Goal: Task Accomplishment & Management: Manage account settings

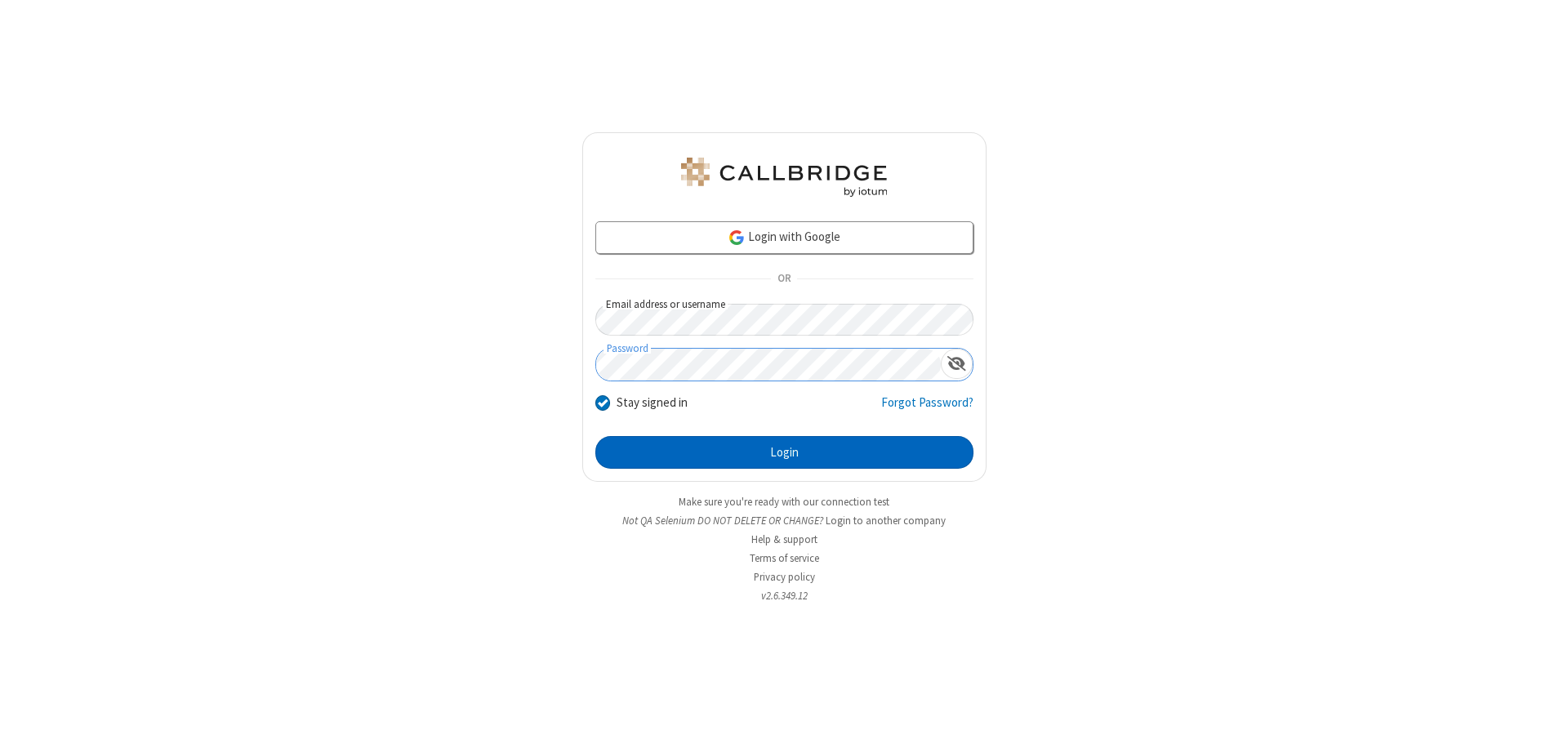
click at [784, 452] on button "Login" at bounding box center [784, 452] width 378 height 32
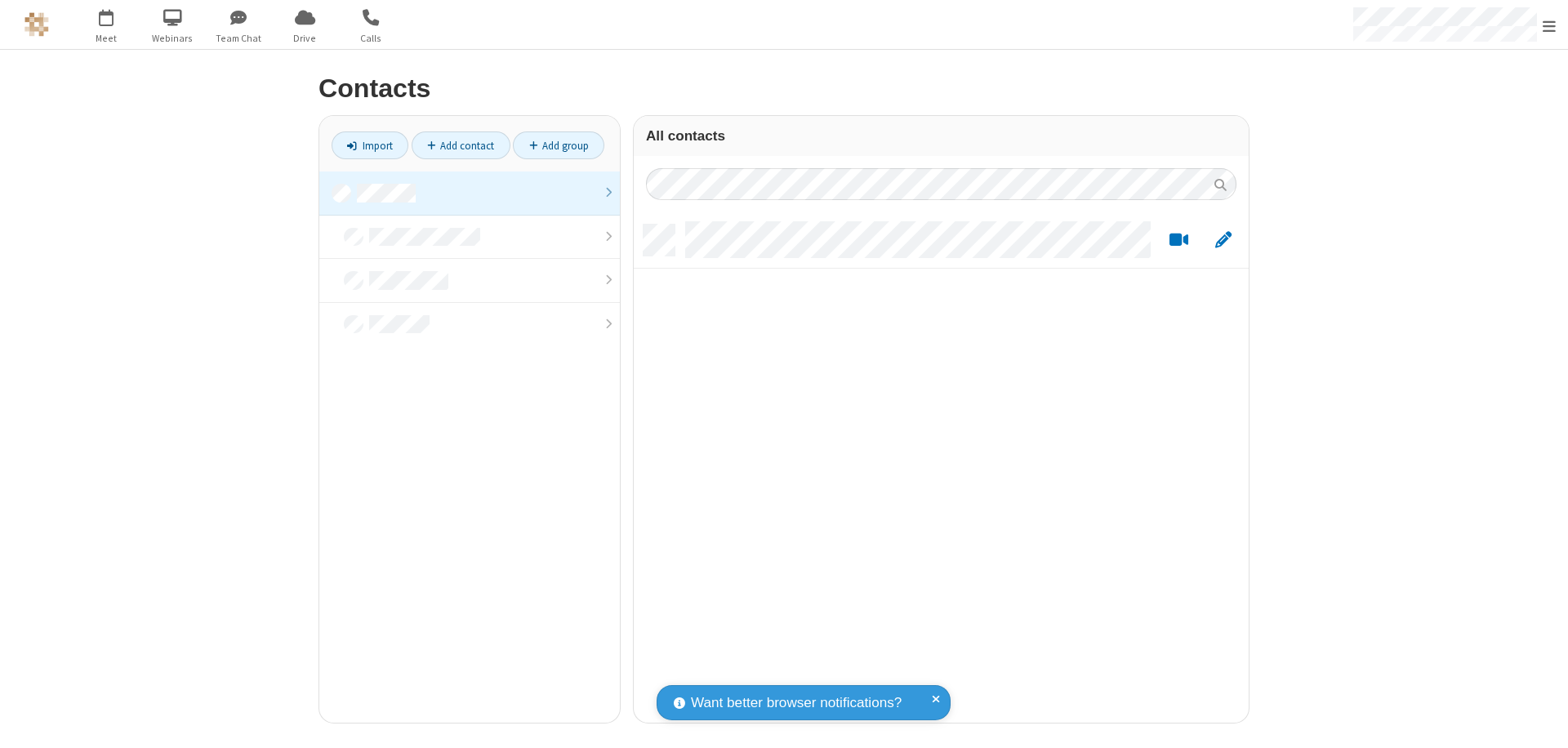
scroll to position [498, 603]
click at [470, 193] on link at bounding box center [470, 193] width 300 height 44
click at [460, 145] on link "Add contact" at bounding box center [461, 144] width 99 height 28
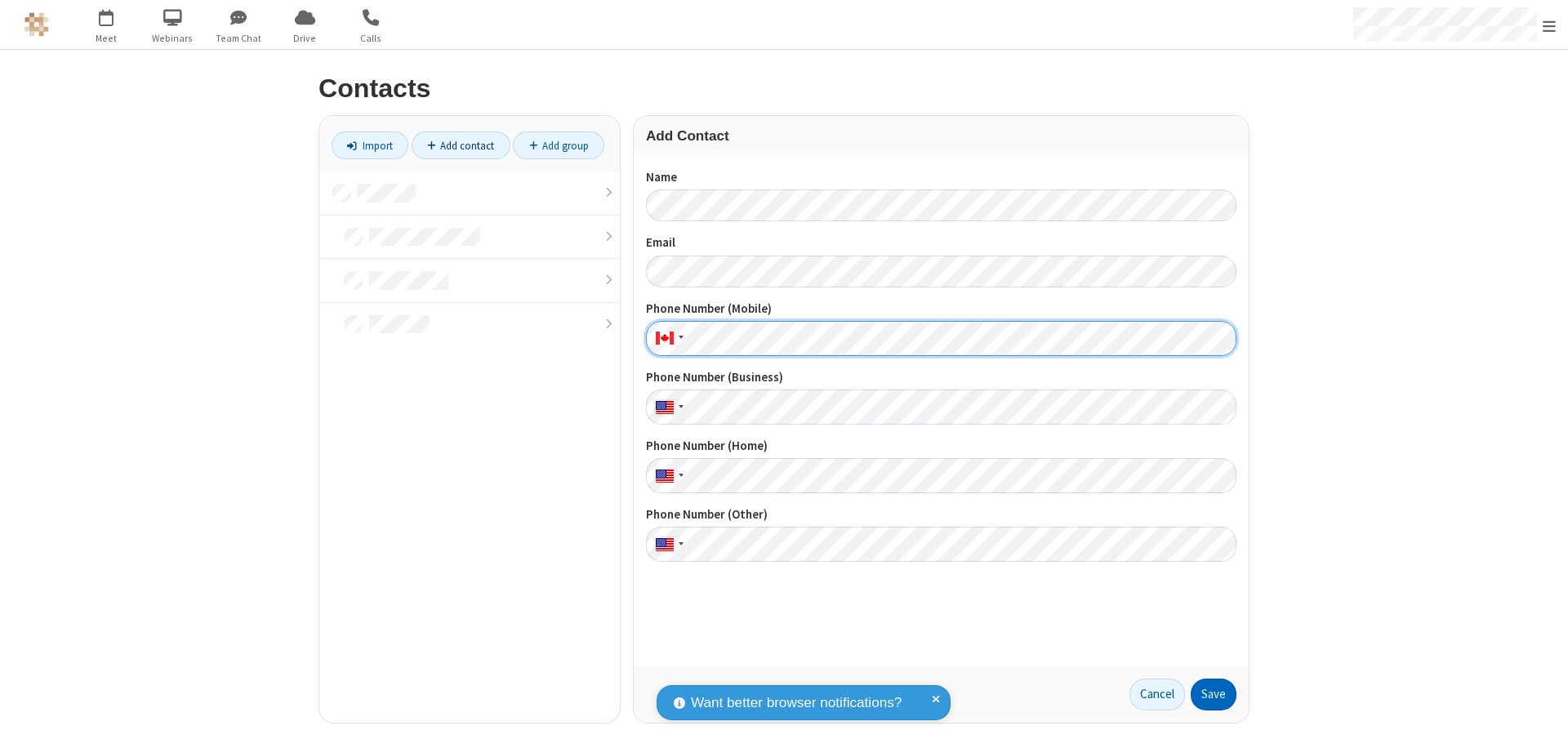
click at [1213, 694] on button "Save" at bounding box center [1213, 695] width 46 height 32
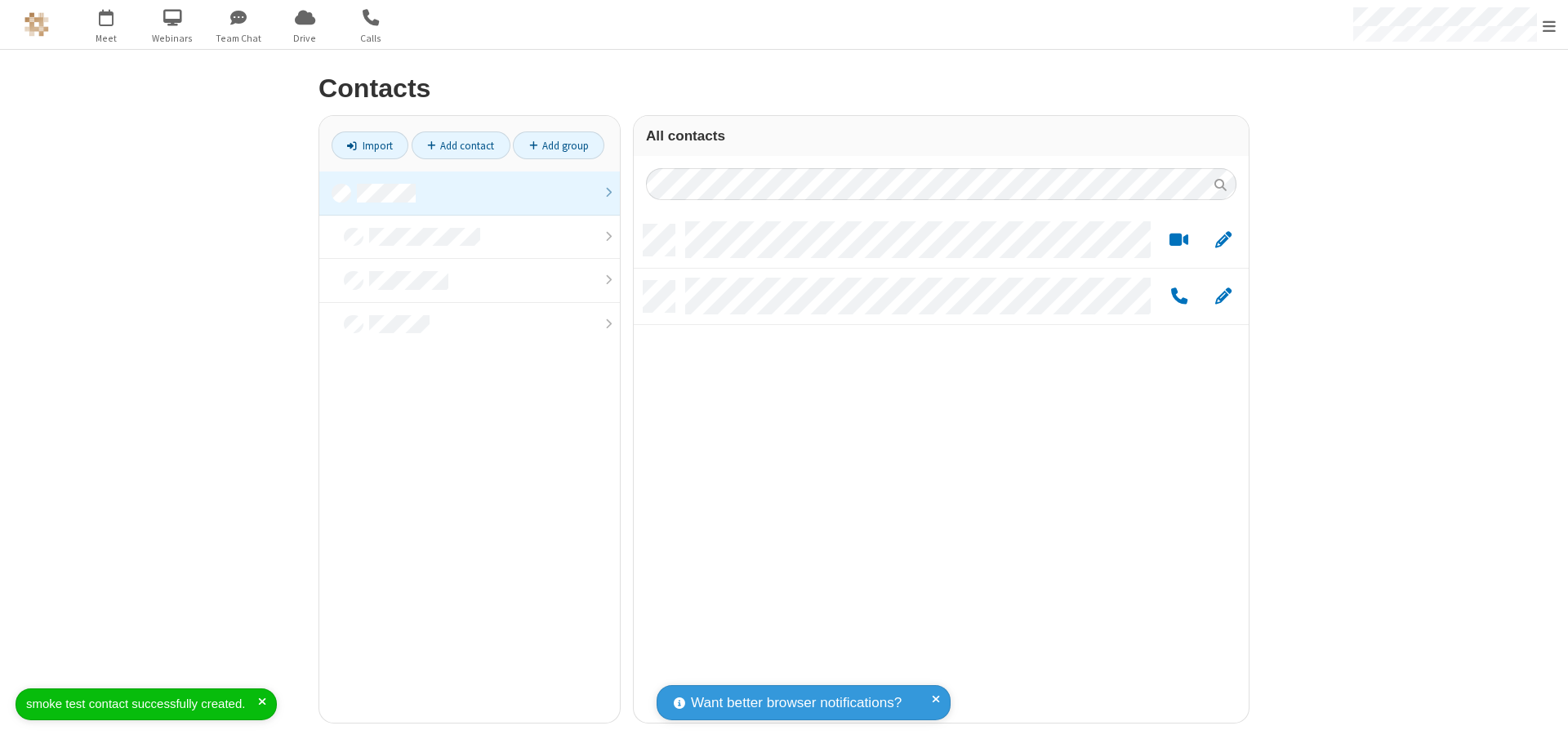
scroll to position [498, 603]
